Goal: Task Accomplishment & Management: Use online tool/utility

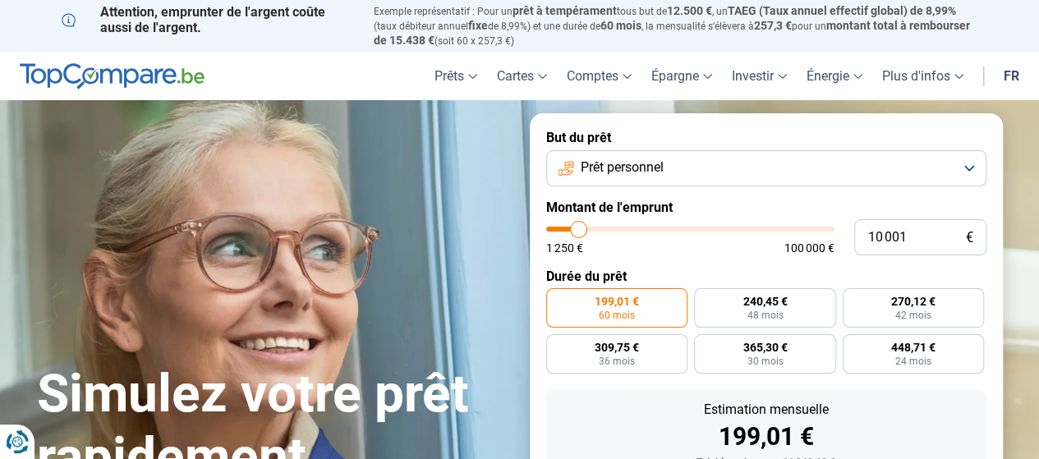
click at [968, 170] on button "Prêt personnel" at bounding box center [766, 168] width 440 height 36
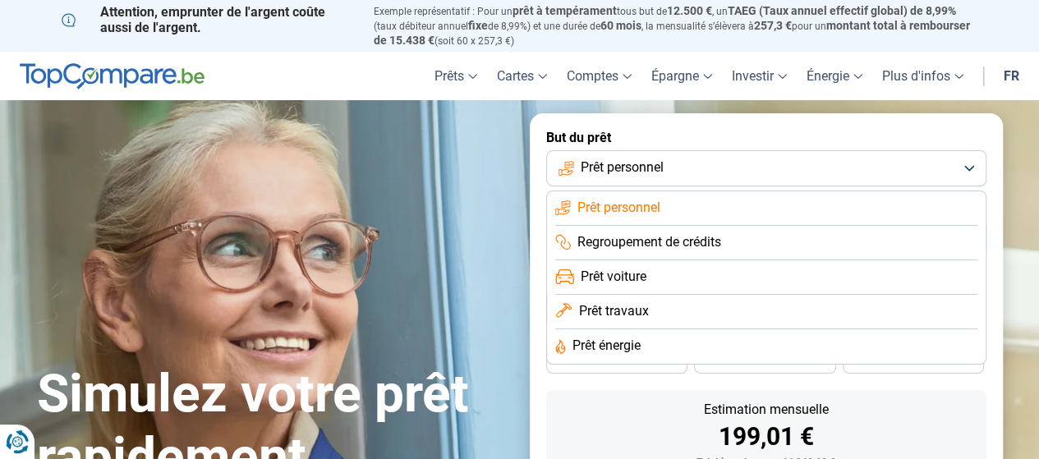
click at [483, 201] on div "Simulez votre prêt rapidement But du prêt Prêt personnel Prêt personnel Regroup…" at bounding box center [520, 366] width 986 height 507
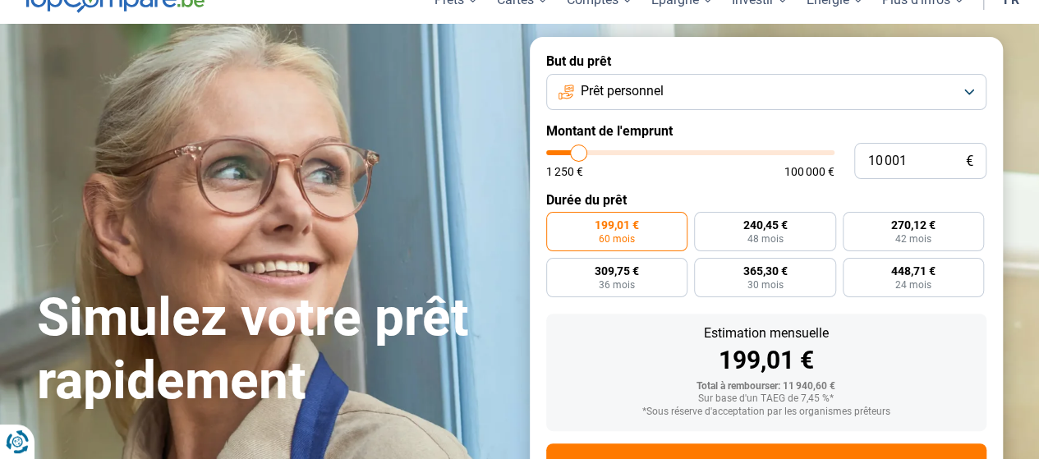
scroll to position [66, 0]
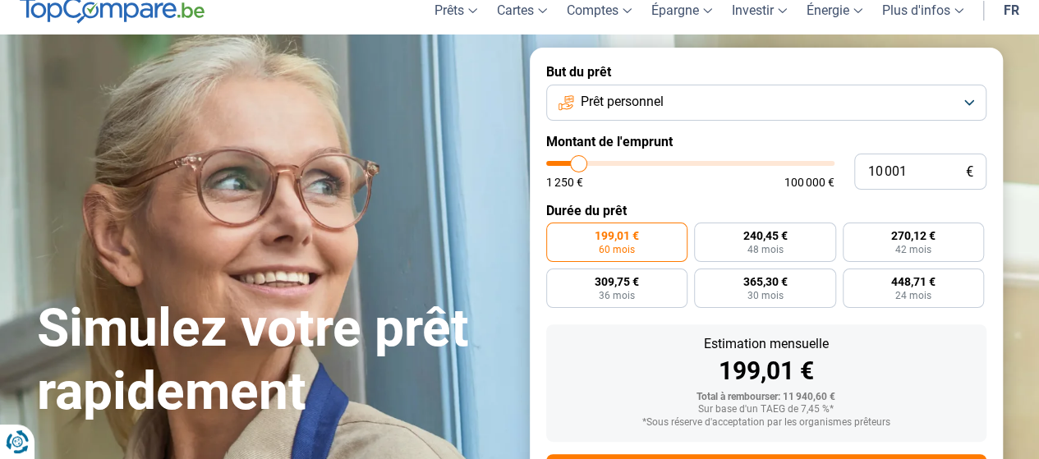
type input "26 250"
type input "26250"
click at [623, 162] on input "range" at bounding box center [690, 163] width 288 height 5
radio input "false"
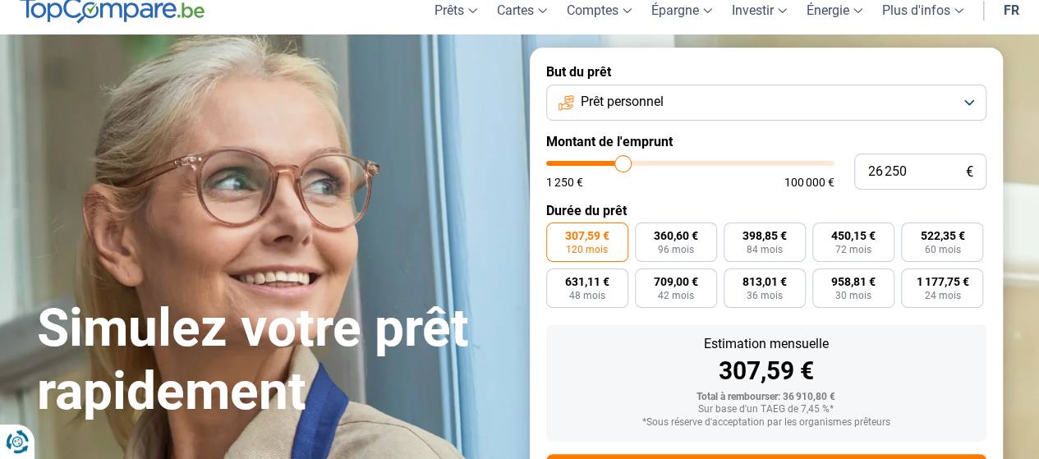
scroll to position [147, 0]
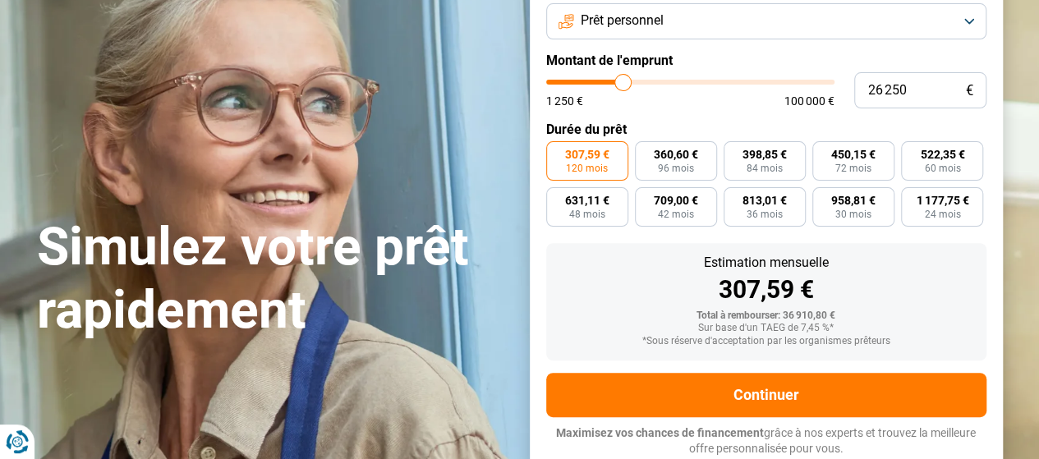
type input "39 500"
type input "39500"
click at [659, 80] on input "range" at bounding box center [690, 82] width 288 height 5
type input "44 000"
type input "44000"
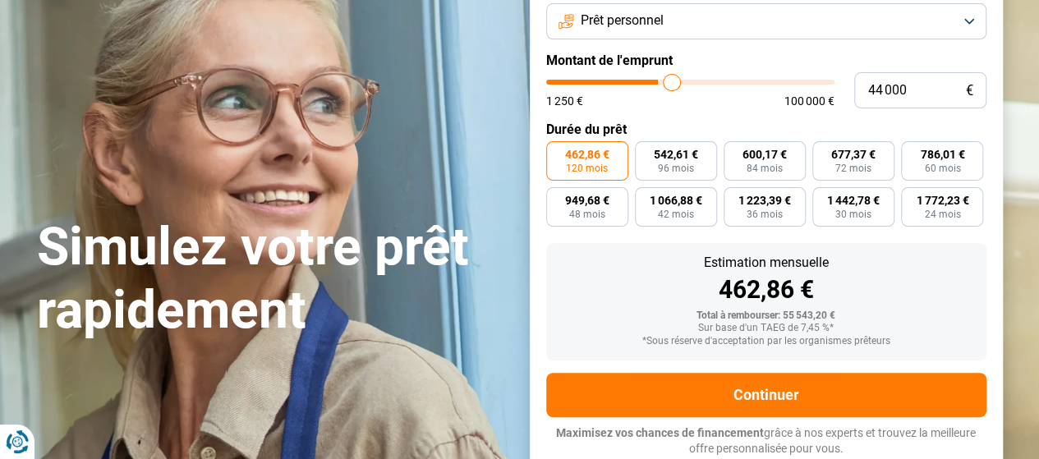
click at [672, 83] on input "range" at bounding box center [690, 82] width 288 height 5
type input "49 750"
type input "49750"
click at [687, 81] on input "range" at bounding box center [690, 82] width 288 height 5
type input "53 750"
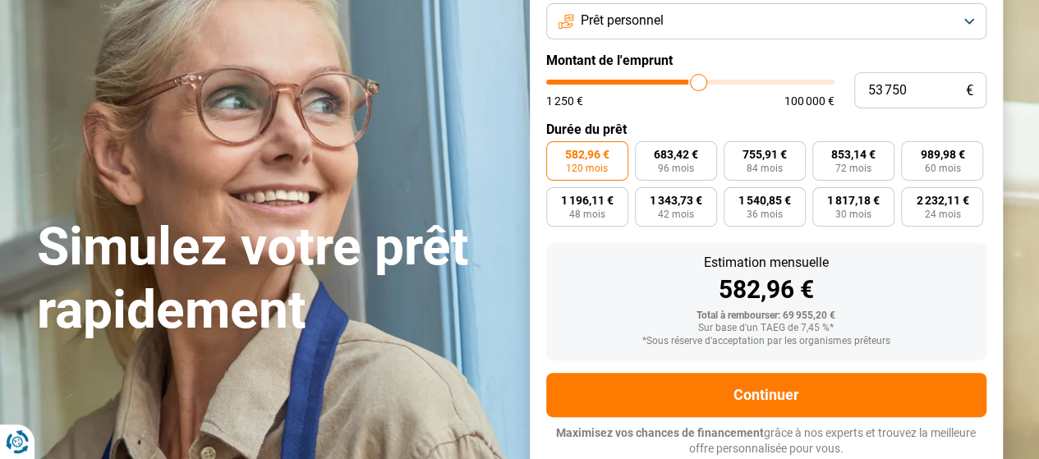
type input "53750"
click at [698, 82] on input "range" at bounding box center [690, 82] width 288 height 5
click at [595, 169] on span "120 mois" at bounding box center [587, 168] width 42 height 10
click at [557, 152] on input "629,84 € 120 mois" at bounding box center [551, 146] width 11 height 11
click at [595, 168] on span "120 mois" at bounding box center [587, 168] width 42 height 10
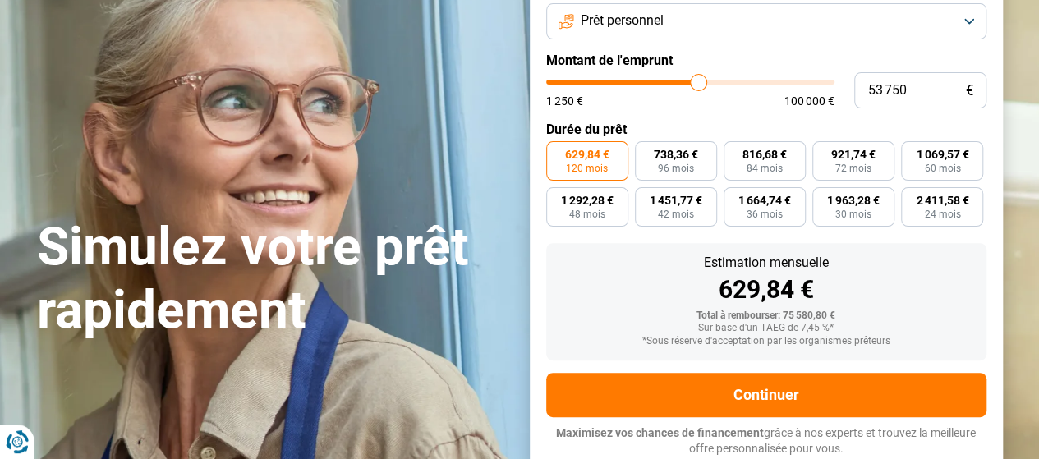
click at [557, 152] on input "629,84 € 120 mois" at bounding box center [551, 146] width 11 height 11
click at [595, 168] on span "120 mois" at bounding box center [587, 168] width 42 height 10
click at [557, 152] on input "629,84 € 120 mois" at bounding box center [551, 146] width 11 height 11
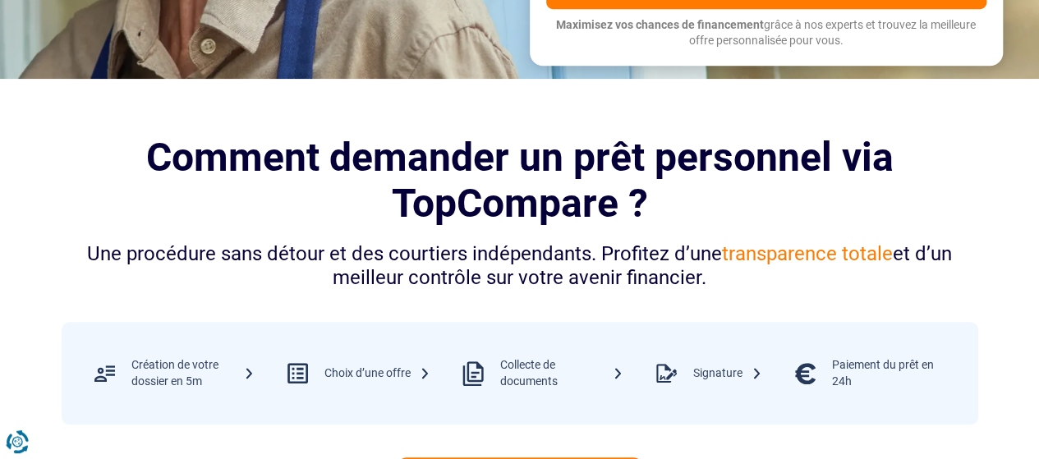
scroll to position [19, 0]
